Goal: Task Accomplishment & Management: Use online tool/utility

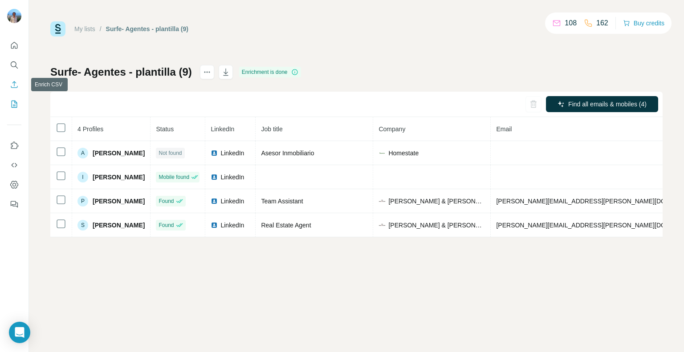
click at [11, 81] on icon "Enrich CSV" at bounding box center [14, 84] width 9 height 9
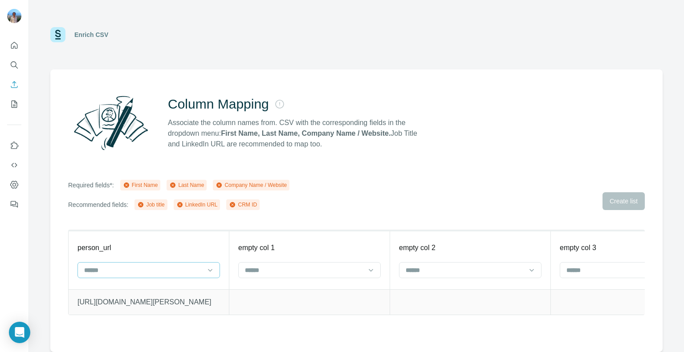
click at [201, 265] on input at bounding box center [143, 270] width 120 height 10
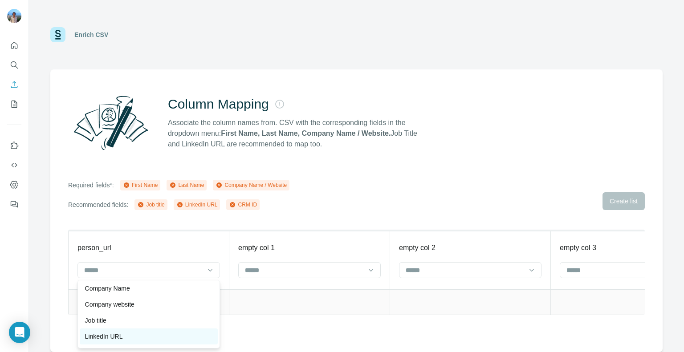
click at [129, 337] on div "LinkedIn URL" at bounding box center [148, 336] width 127 height 9
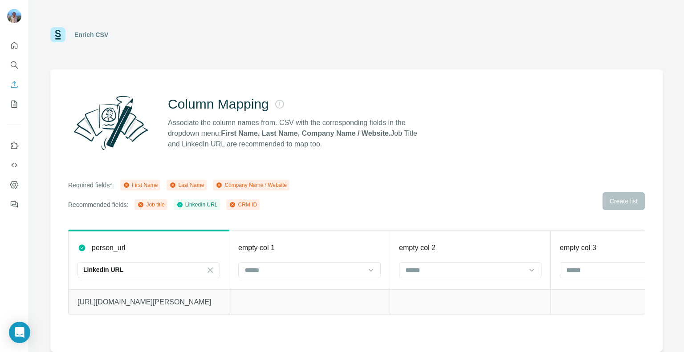
scroll to position [32, 0]
click at [264, 271] on input at bounding box center [304, 270] width 120 height 10
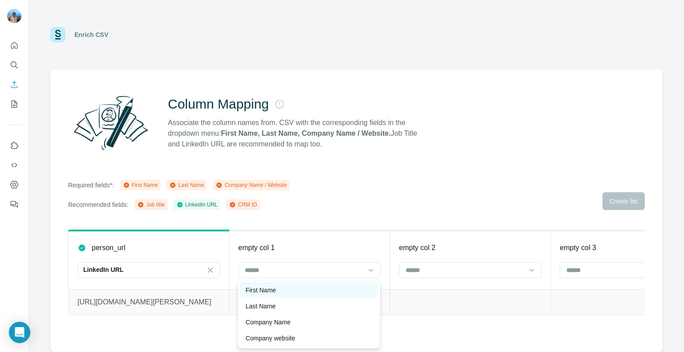
click at [269, 284] on div "First Name" at bounding box center [309, 290] width 138 height 16
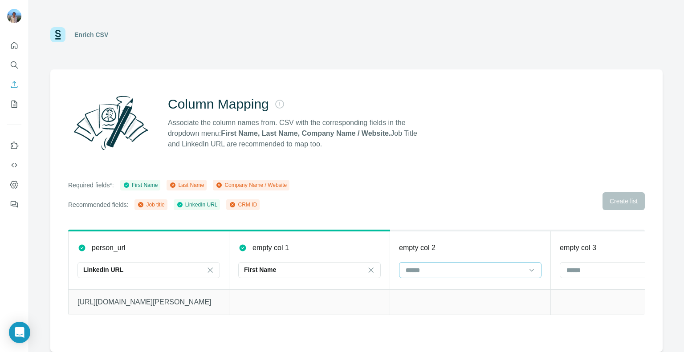
click at [399, 268] on div at bounding box center [470, 270] width 142 height 16
click at [422, 284] on div "Last Name" at bounding box center [470, 290] width 138 height 16
click at [564, 266] on div at bounding box center [631, 270] width 142 height 16
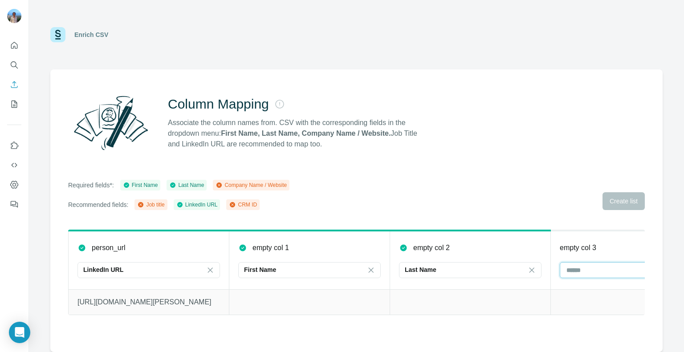
scroll to position [0, 41]
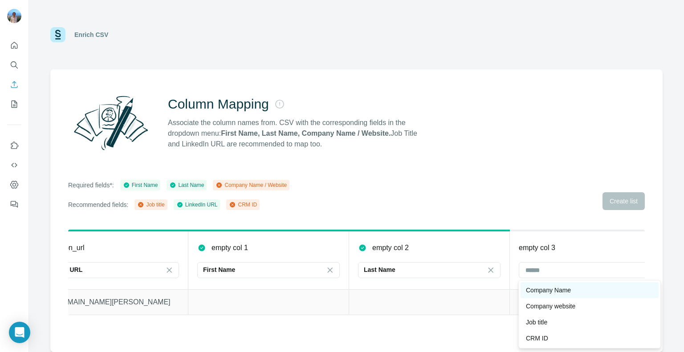
click at [547, 291] on p "Company Name" at bounding box center [548, 290] width 45 height 9
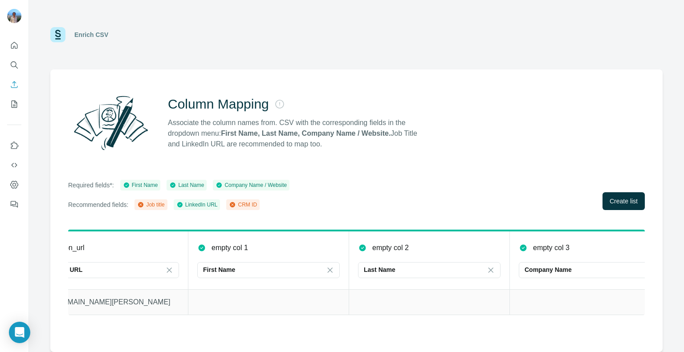
scroll to position [0, 0]
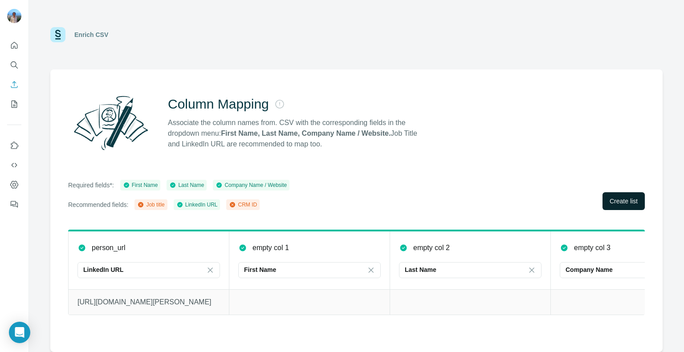
click at [639, 195] on button "Create list" at bounding box center [623, 201] width 42 height 18
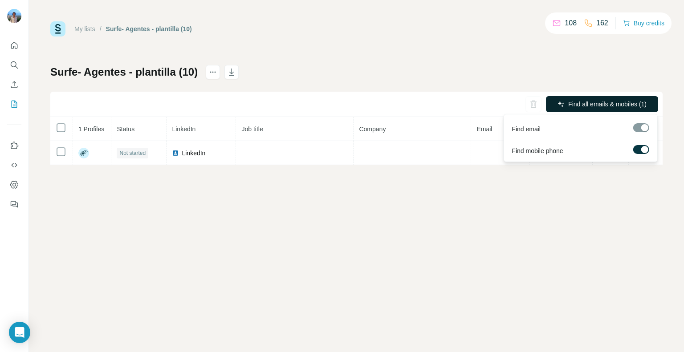
click at [573, 100] on span "Find all emails & mobiles (1)" at bounding box center [607, 104] width 78 height 9
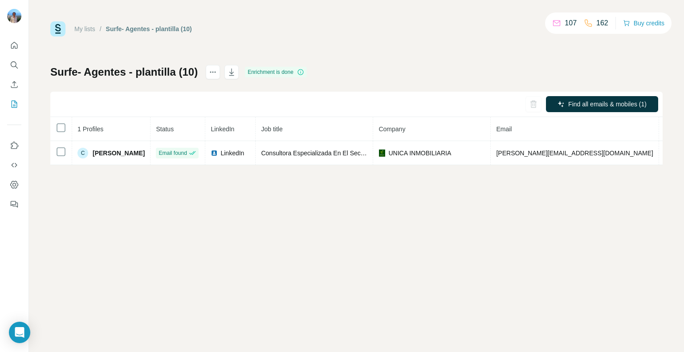
click at [87, 228] on div "My lists / Surfe- Agentes - plantilla (10) 107 162 Buy credits Surfe- Agentes -…" at bounding box center [356, 176] width 655 height 352
